Goal: Use online tool/utility: Utilize a website feature to perform a specific function

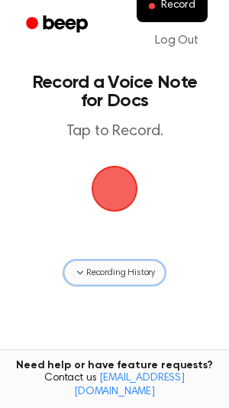
click at [111, 283] on button "Recording History" at bounding box center [114, 273] width 101 height 24
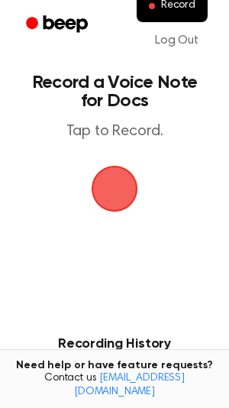
click at [112, 177] on span "button" at bounding box center [115, 189] width 50 height 50
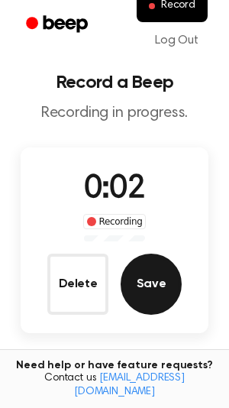
click at [149, 284] on button "Save" at bounding box center [151, 284] width 61 height 61
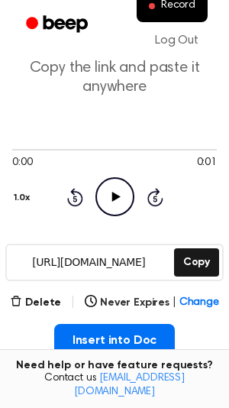
scroll to position [48, 0]
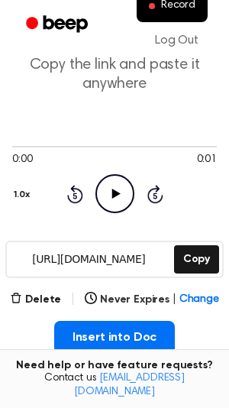
click at [32, 323] on div "Insert into Doc Record" at bounding box center [114, 385] width 205 height 128
click at [36, 307] on div "Delete | Never Expires | Change" at bounding box center [114, 300] width 209 height 18
click at [44, 300] on button "Delete" at bounding box center [35, 300] width 51 height 16
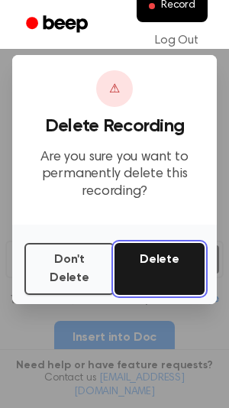
click at [175, 270] on button "Delete" at bounding box center [160, 269] width 90 height 52
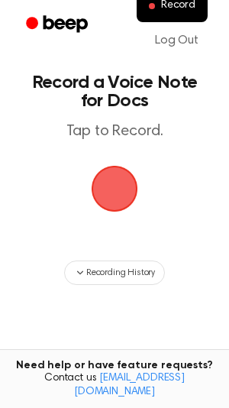
click at [122, 213] on span "button" at bounding box center [115, 189] width 47 height 47
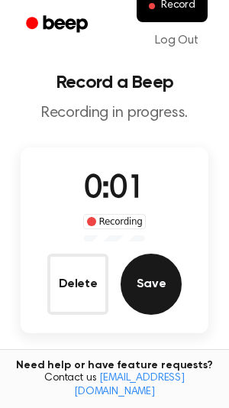
click at [156, 299] on button "Save" at bounding box center [151, 284] width 61 height 61
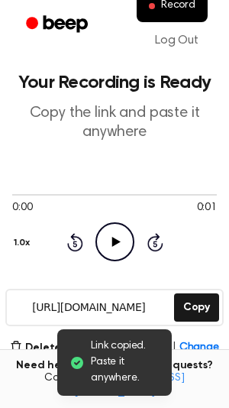
click at [116, 251] on icon "Play Audio" at bounding box center [115, 241] width 39 height 39
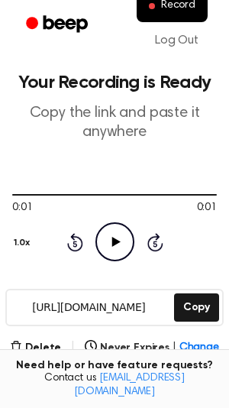
click at [116, 251] on icon "Play Audio" at bounding box center [115, 241] width 39 height 39
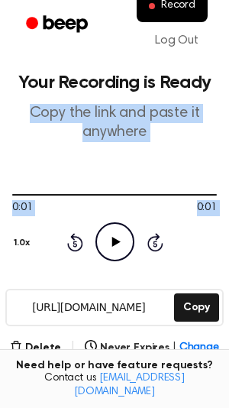
drag, startPoint x: 116, startPoint y: 251, endPoint x: 214, endPoint y: -21, distance: 289.3
click at [214, 0] on html "Record Log Out Your Recording is Ready Copy the link and paste it anywhere 0:01…" at bounding box center [114, 373] width 229 height 746
